Goal: Book appointment/travel/reservation

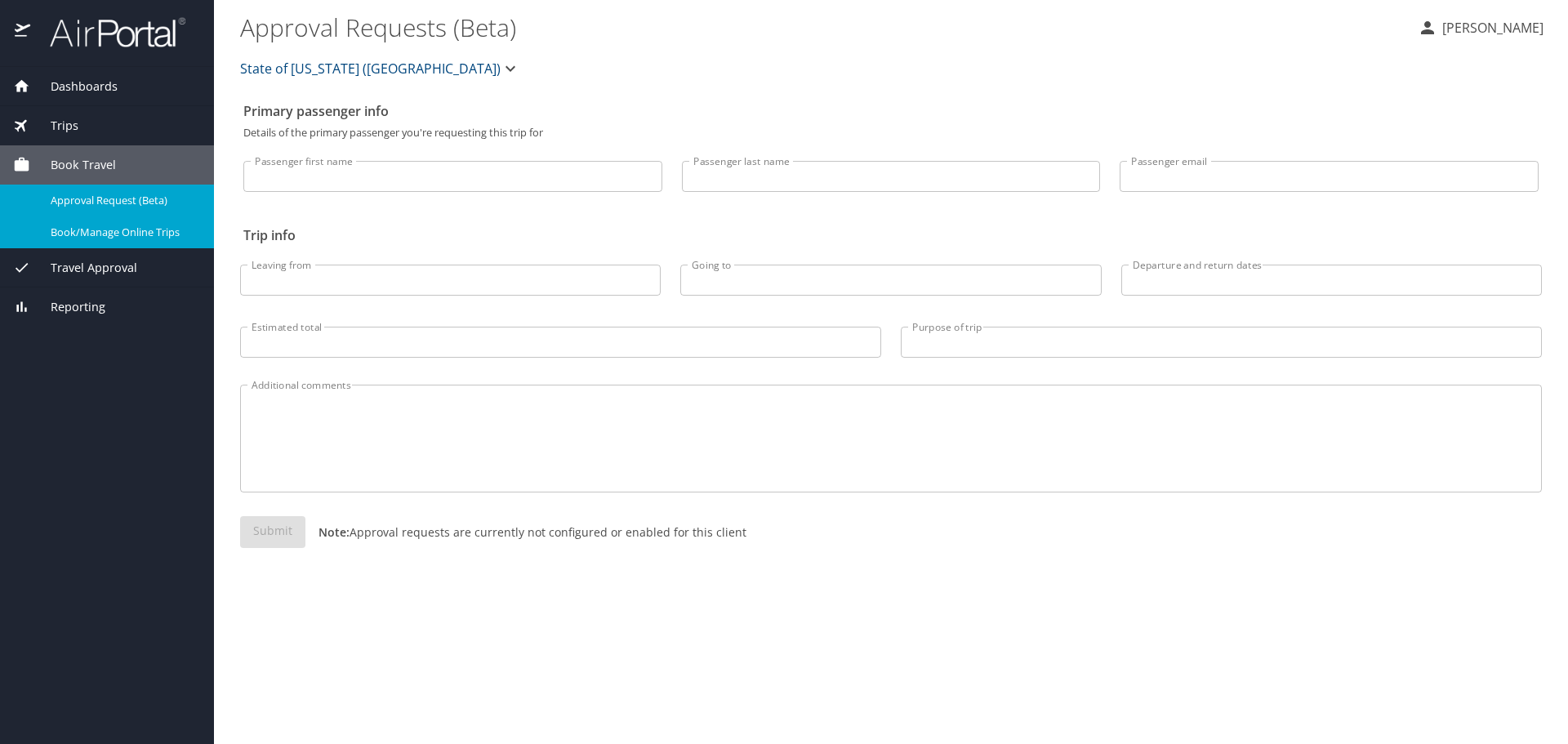
click at [124, 270] on span "Travel Approval" at bounding box center [84, 267] width 107 height 18
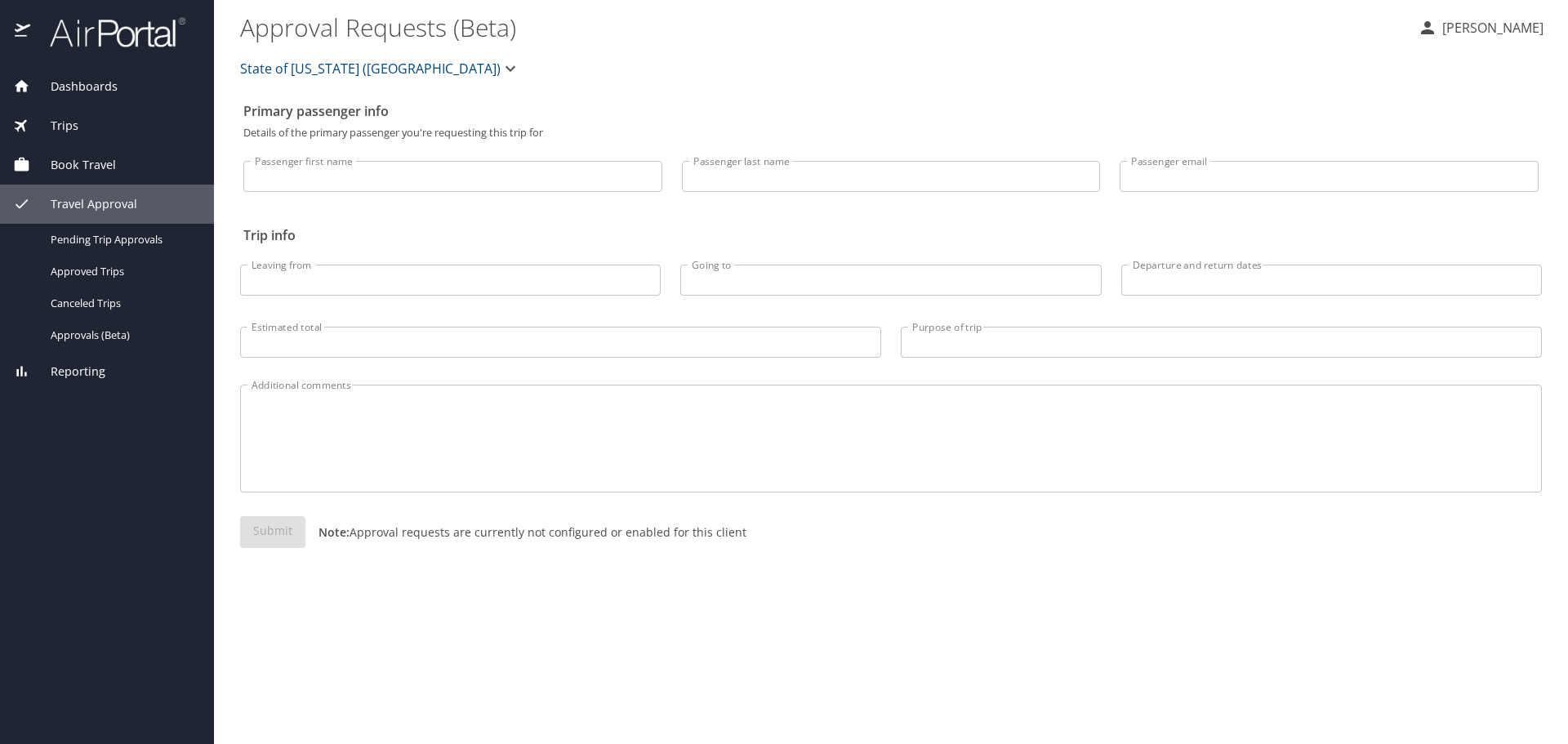
click at [81, 165] on span "Book Travel" at bounding box center [73, 164] width 86 height 18
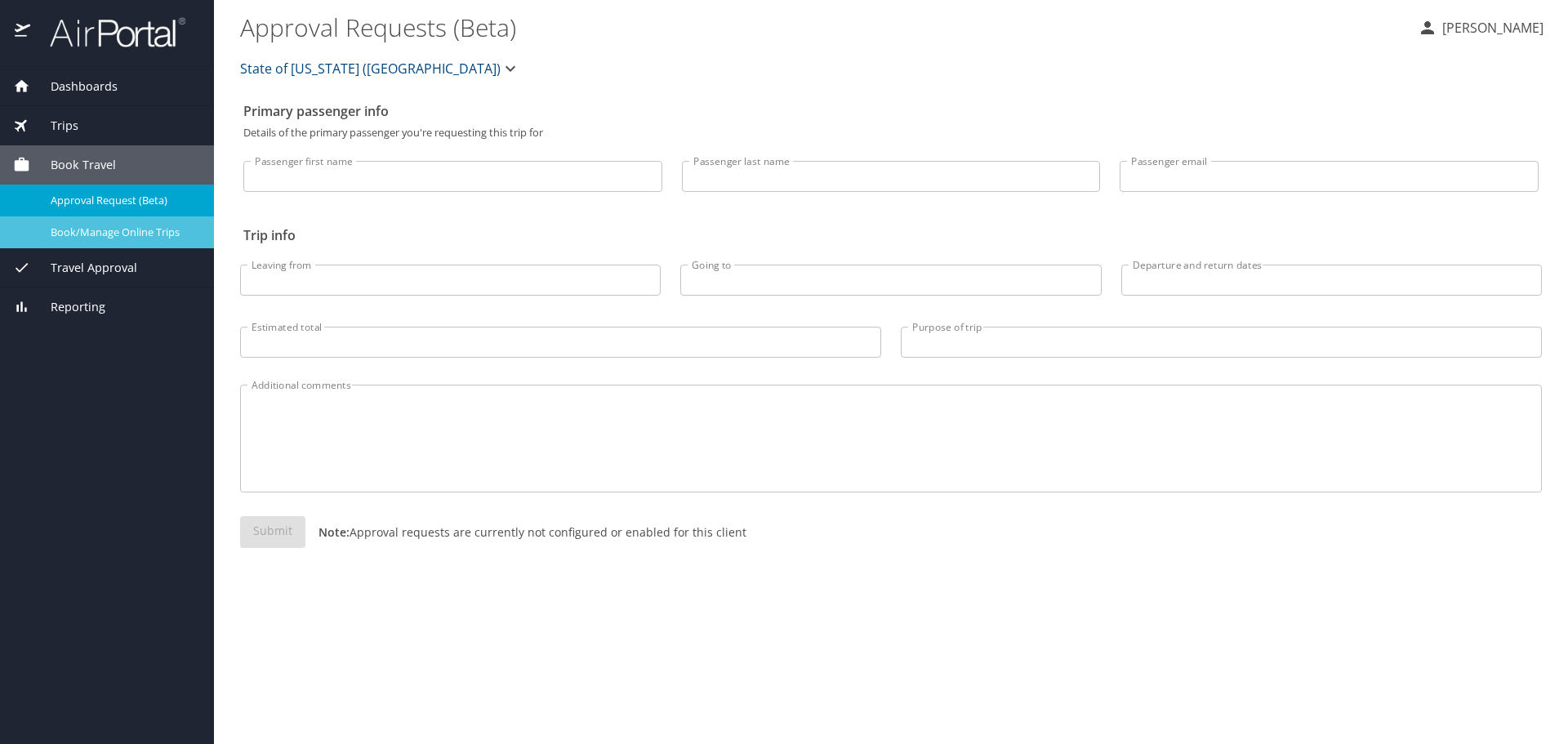
click at [88, 234] on span "Book/Manage Online Trips" at bounding box center [123, 232] width 144 height 16
